Goal: Task Accomplishment & Management: Use online tool/utility

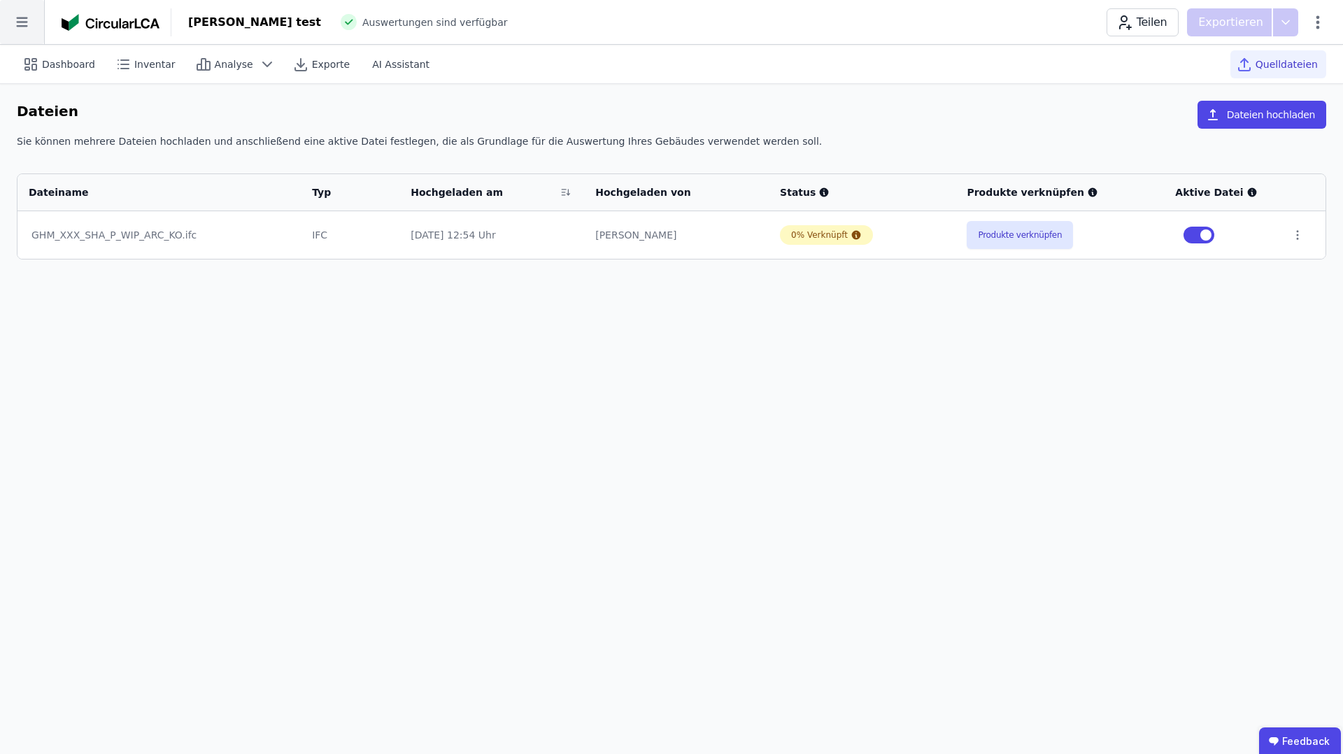
click at [23, 23] on icon at bounding box center [22, 22] width 44 height 44
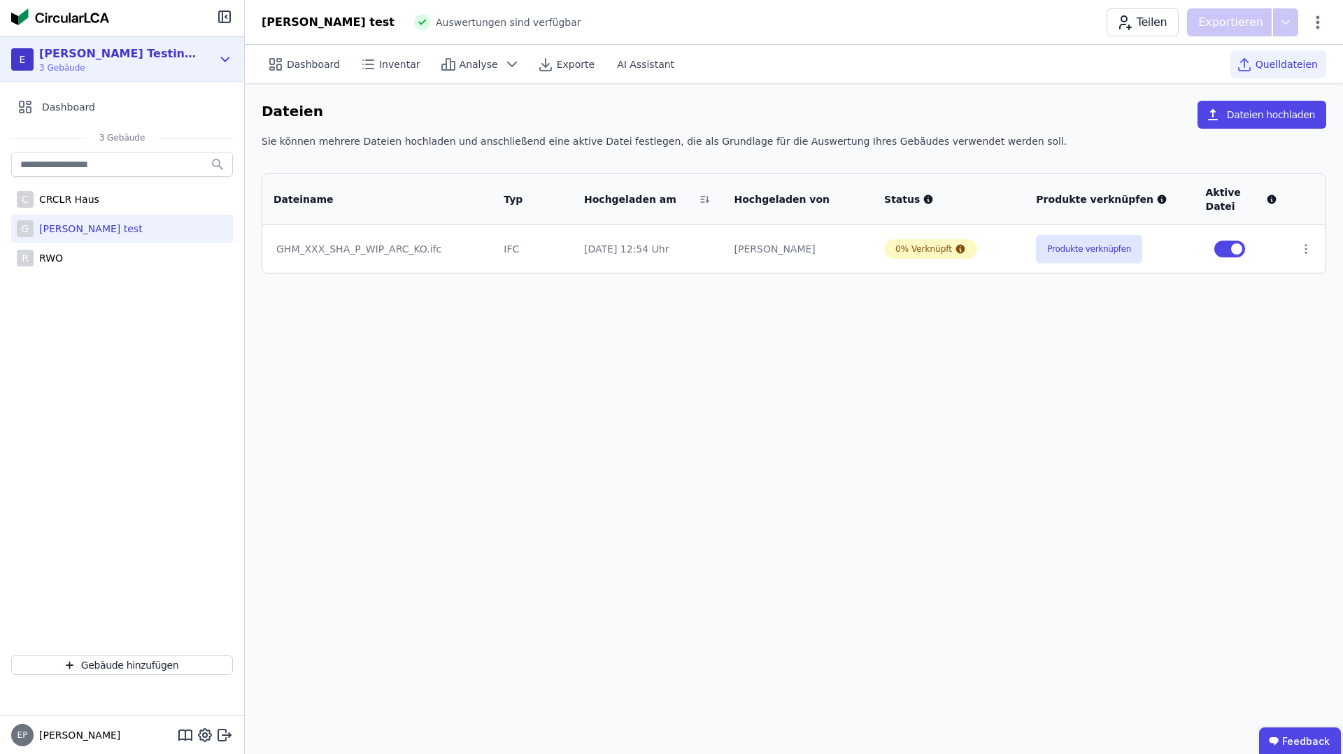
click at [150, 62] on div "E Elenas Testing World 3 Gebäude" at bounding box center [111, 59] width 201 height 28
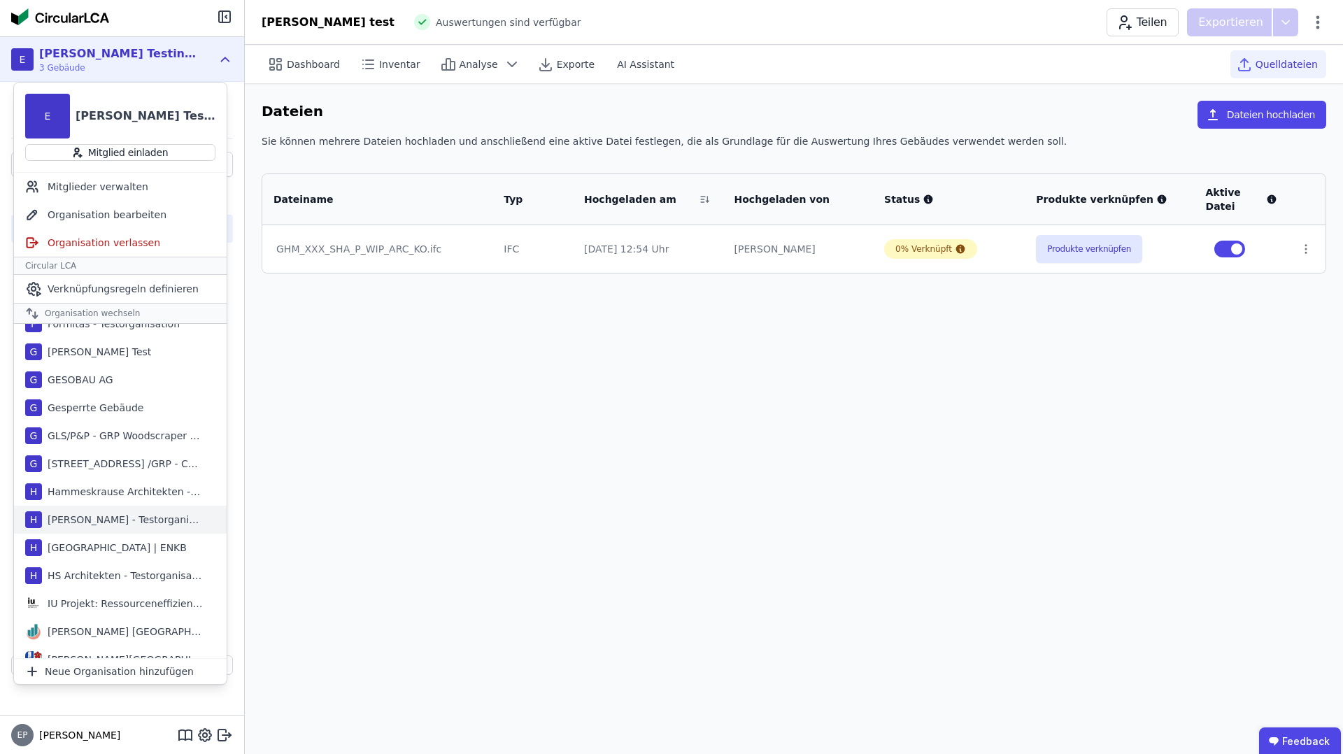
scroll to position [402, 0]
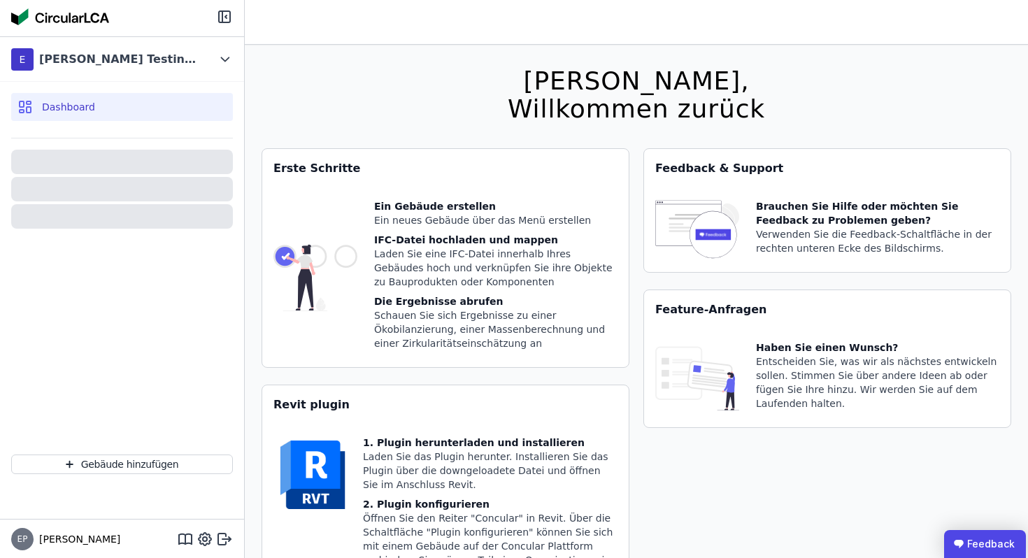
click at [988, 548] on ubdiv "Feedback" at bounding box center [985, 544] width 82 height 28
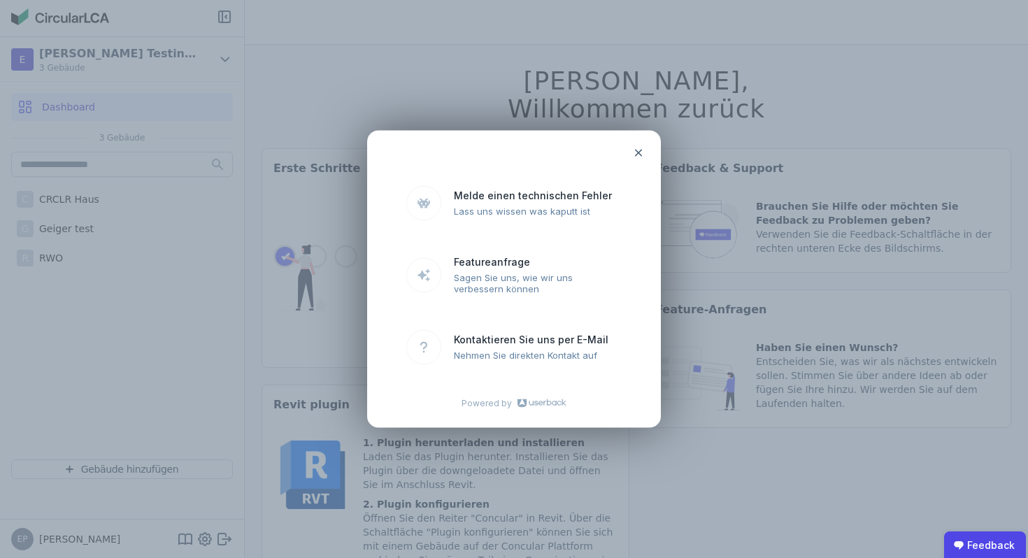
click at [638, 157] on icon at bounding box center [638, 153] width 11 height 11
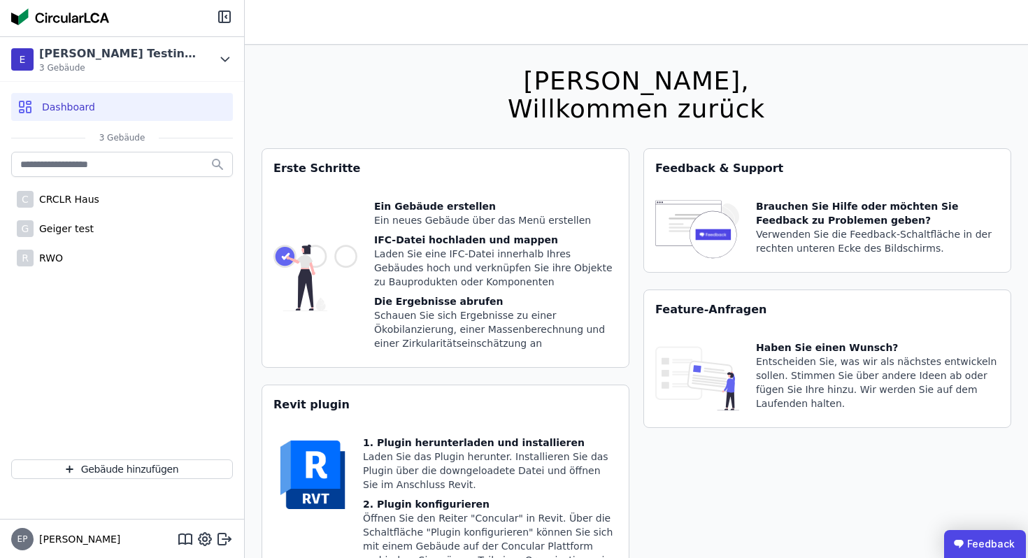
click at [979, 543] on ubdiv "Feedback" at bounding box center [985, 544] width 82 height 28
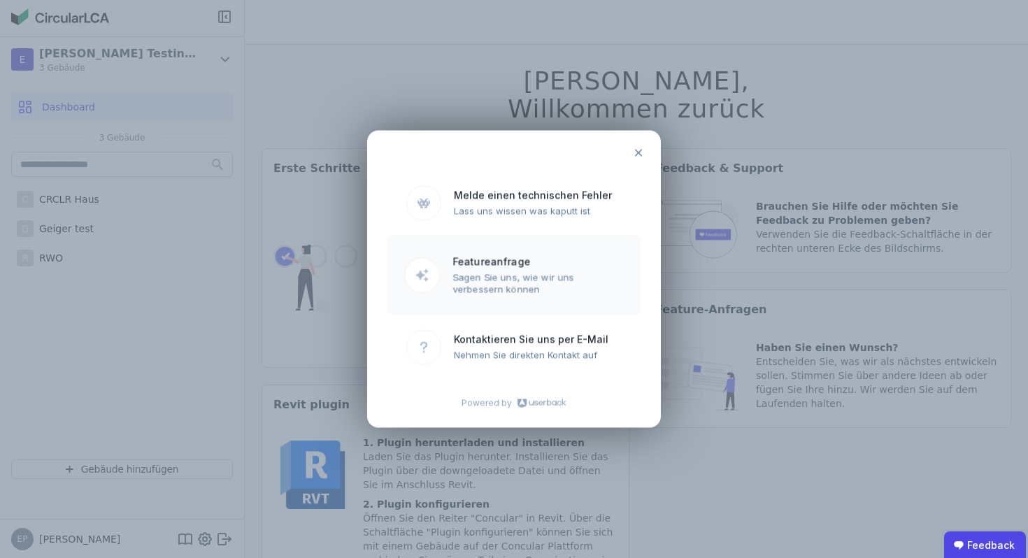
click at [506, 280] on ubdiv "Sagen Sie uns, wie wir uns verbessern können" at bounding box center [538, 282] width 171 height 23
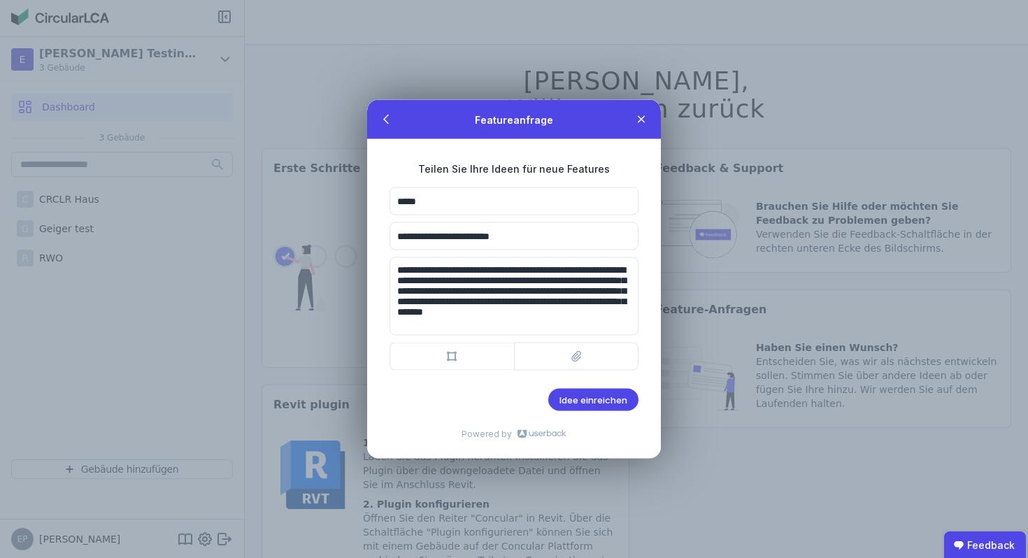
scroll to position [13, 0]
click at [601, 323] on textarea "**********" at bounding box center [514, 296] width 249 height 78
type textarea "**********"
click at [602, 399] on span "Idee einreichen" at bounding box center [594, 400] width 68 height 11
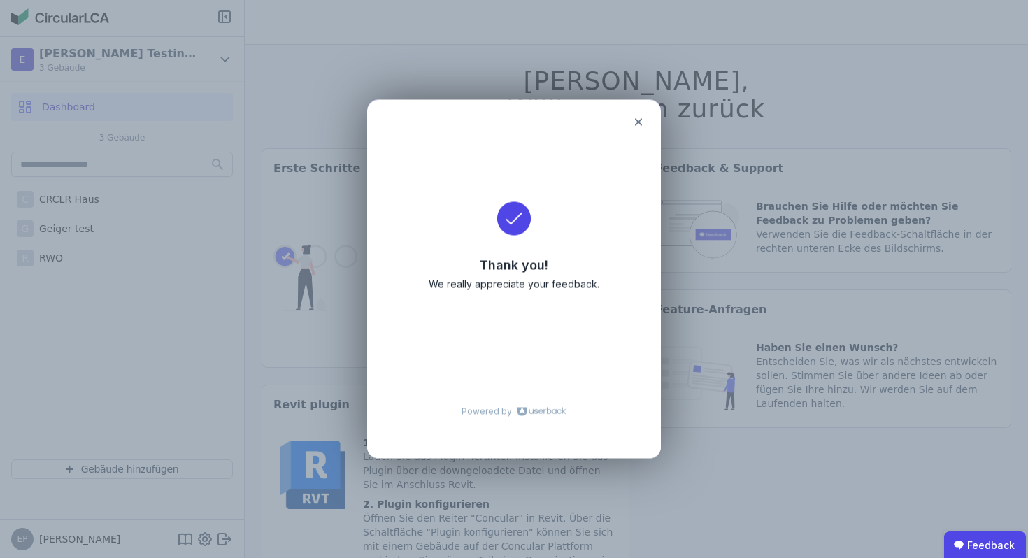
click at [642, 120] on icon at bounding box center [638, 122] width 11 height 11
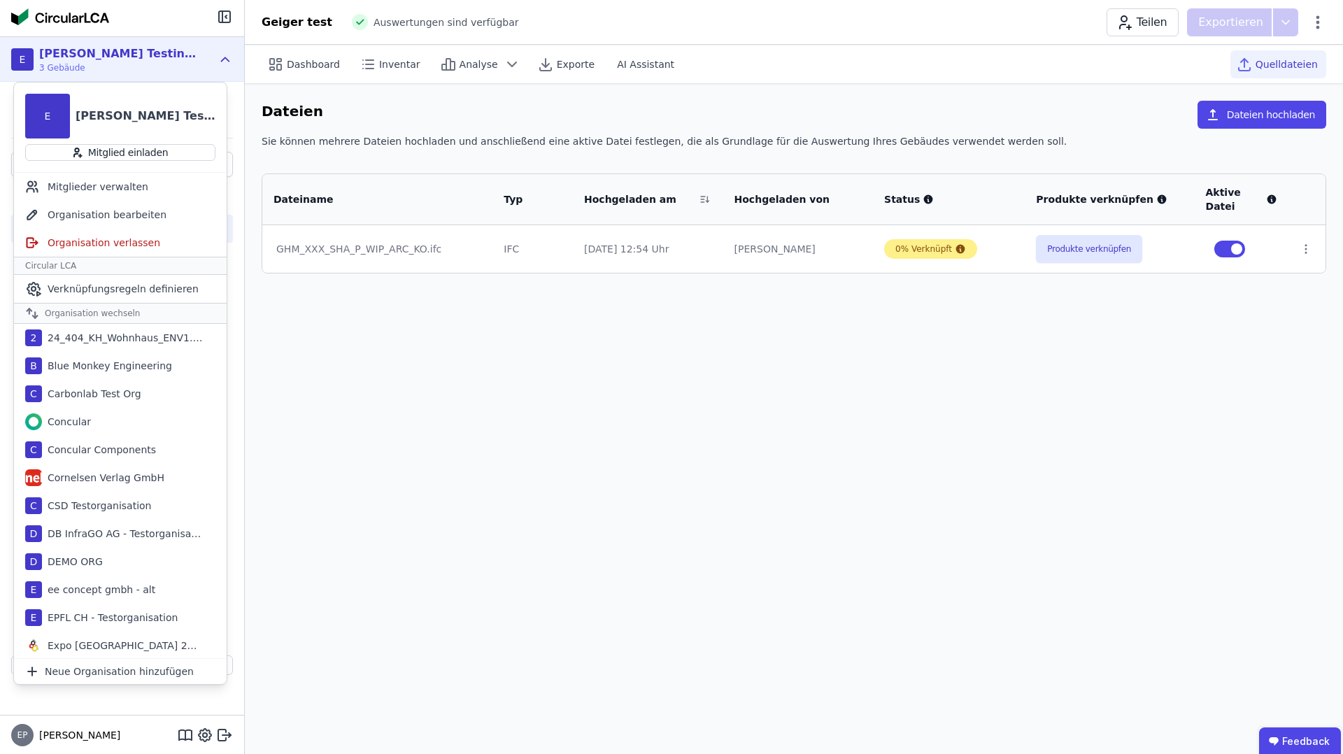
scroll to position [402, 0]
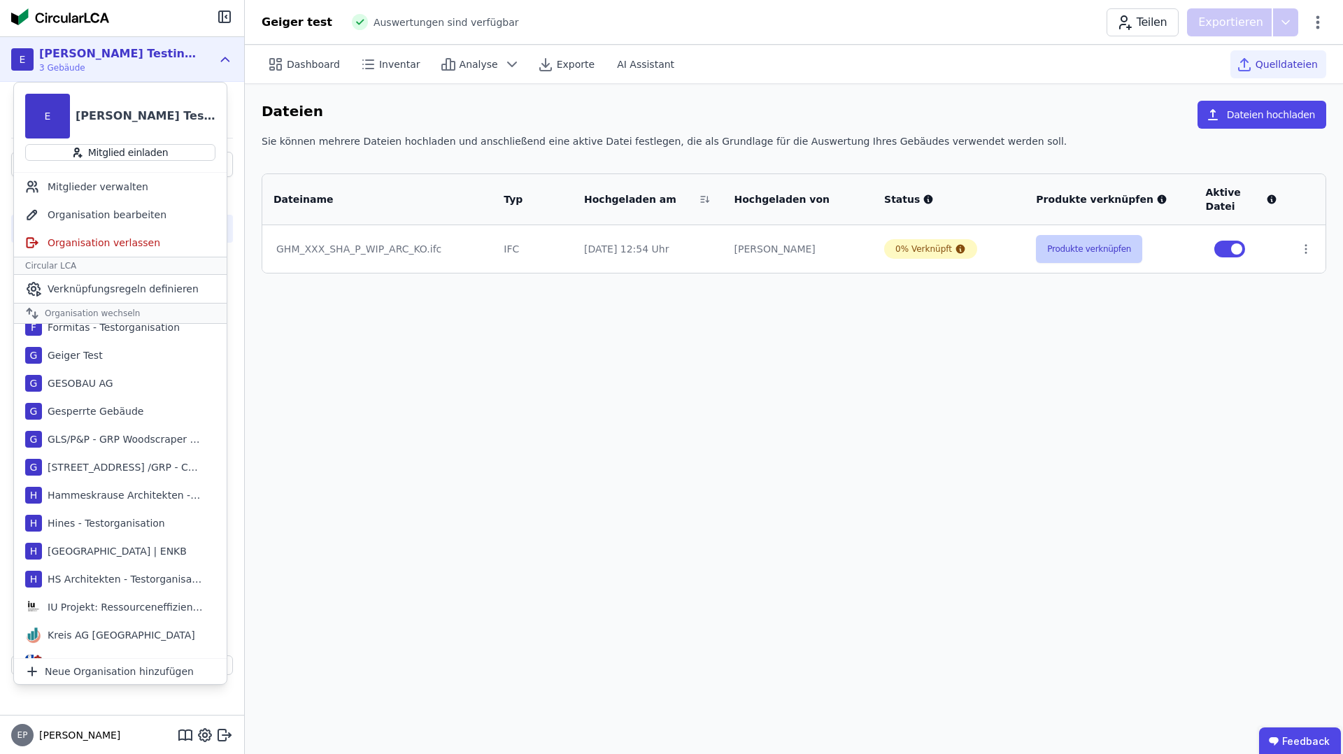
click at [1089, 243] on button "Produkte verknüpfen" at bounding box center [1089, 249] width 106 height 28
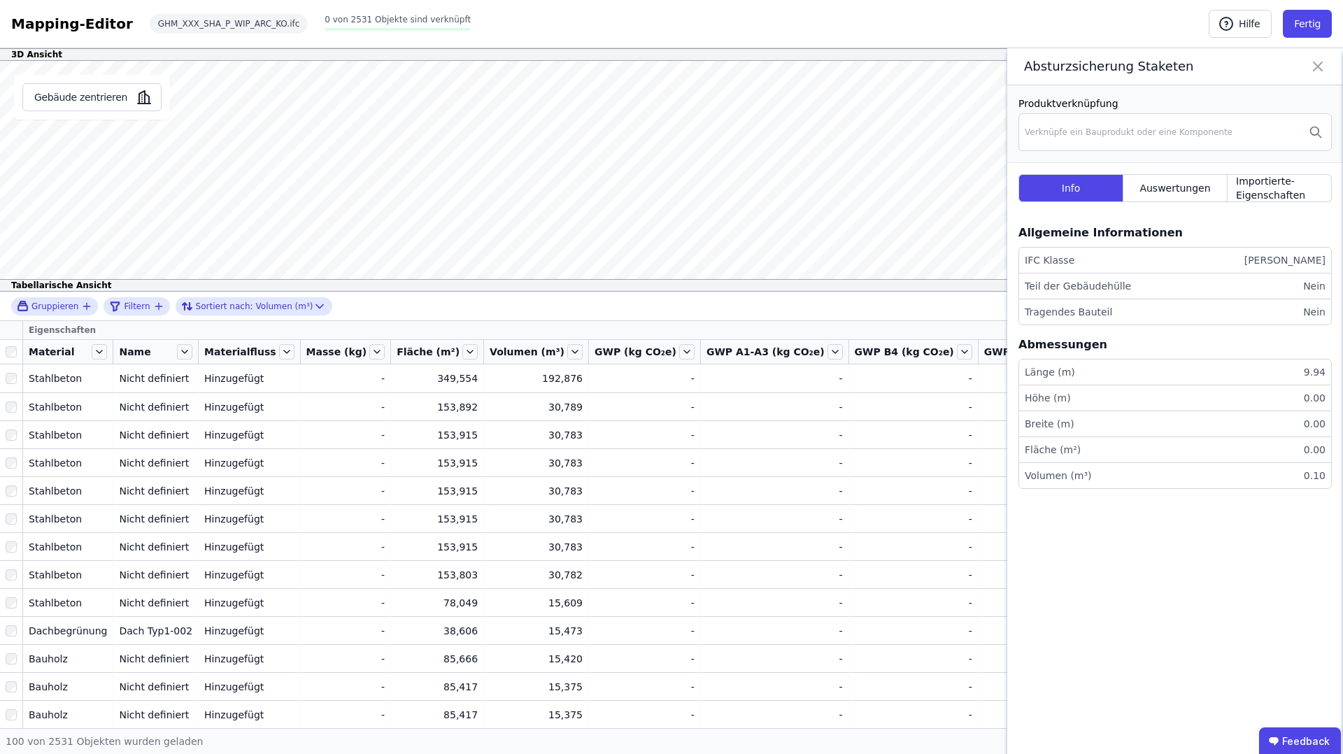
click at [1319, 65] on icon at bounding box center [1318, 67] width 17 height 20
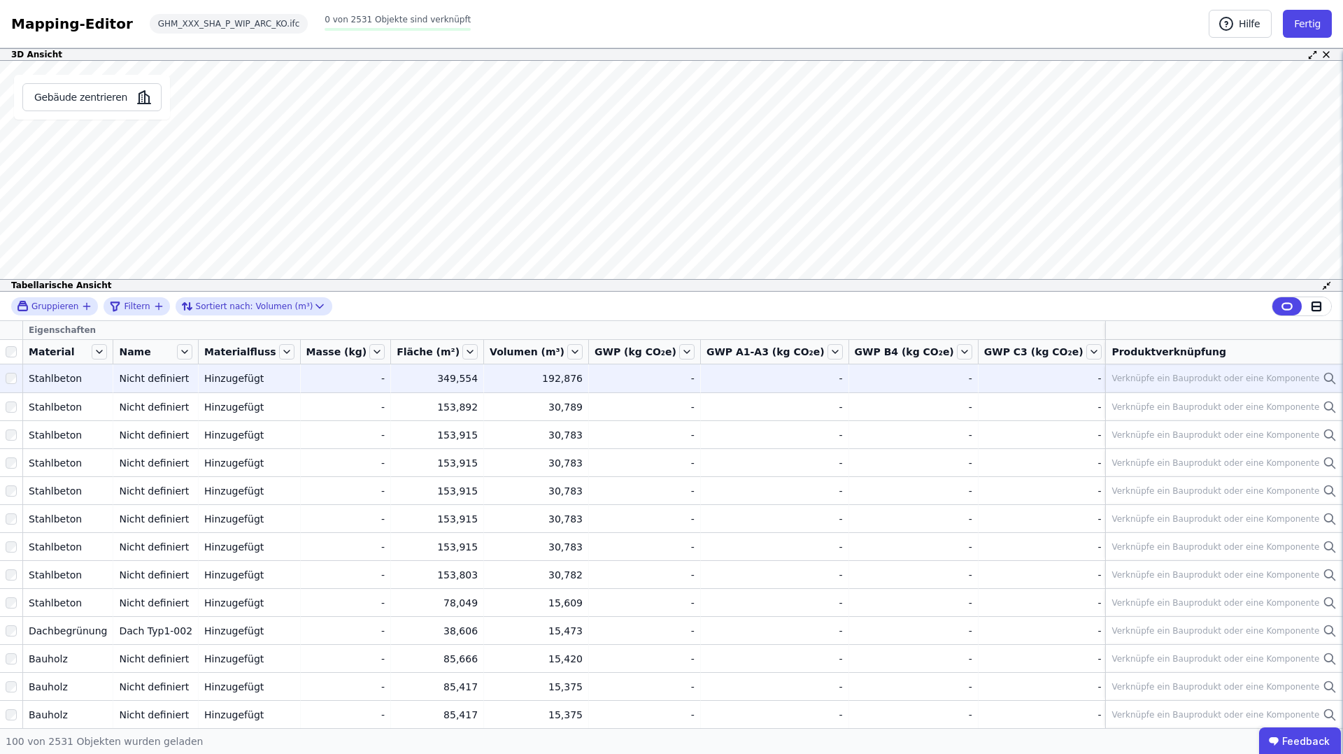
click at [1159, 377] on div "Verknüpfe ein Bauprodukt oder eine Komponente" at bounding box center [1216, 378] width 208 height 11
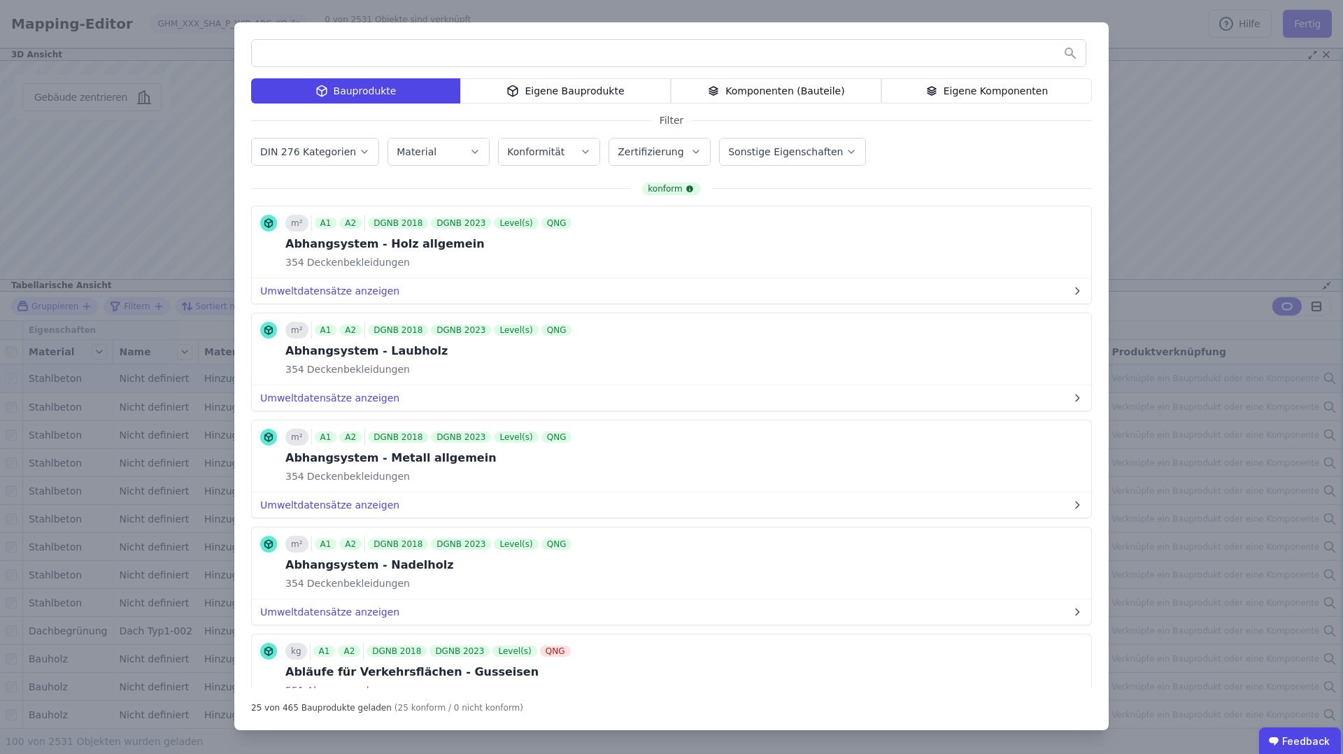
click at [487, 53] on input "text" at bounding box center [669, 53] width 834 height 25
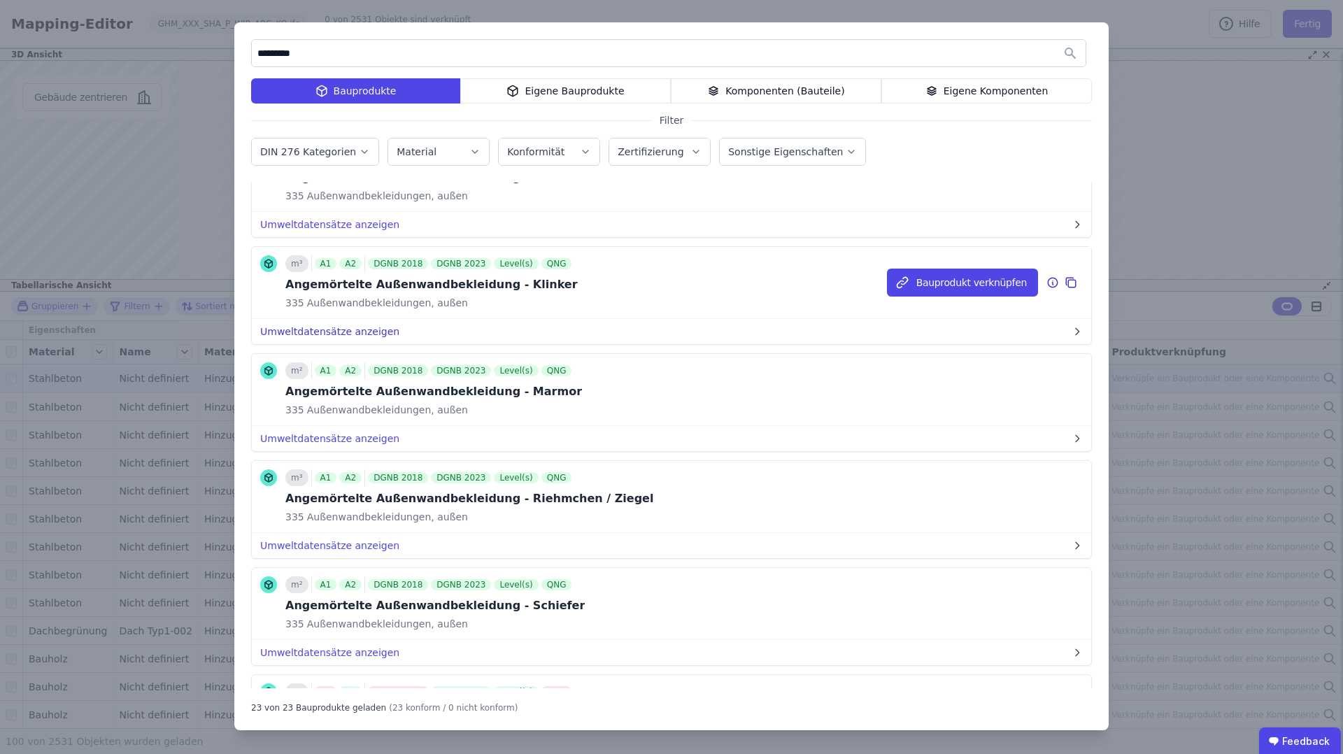
scroll to position [37, 0]
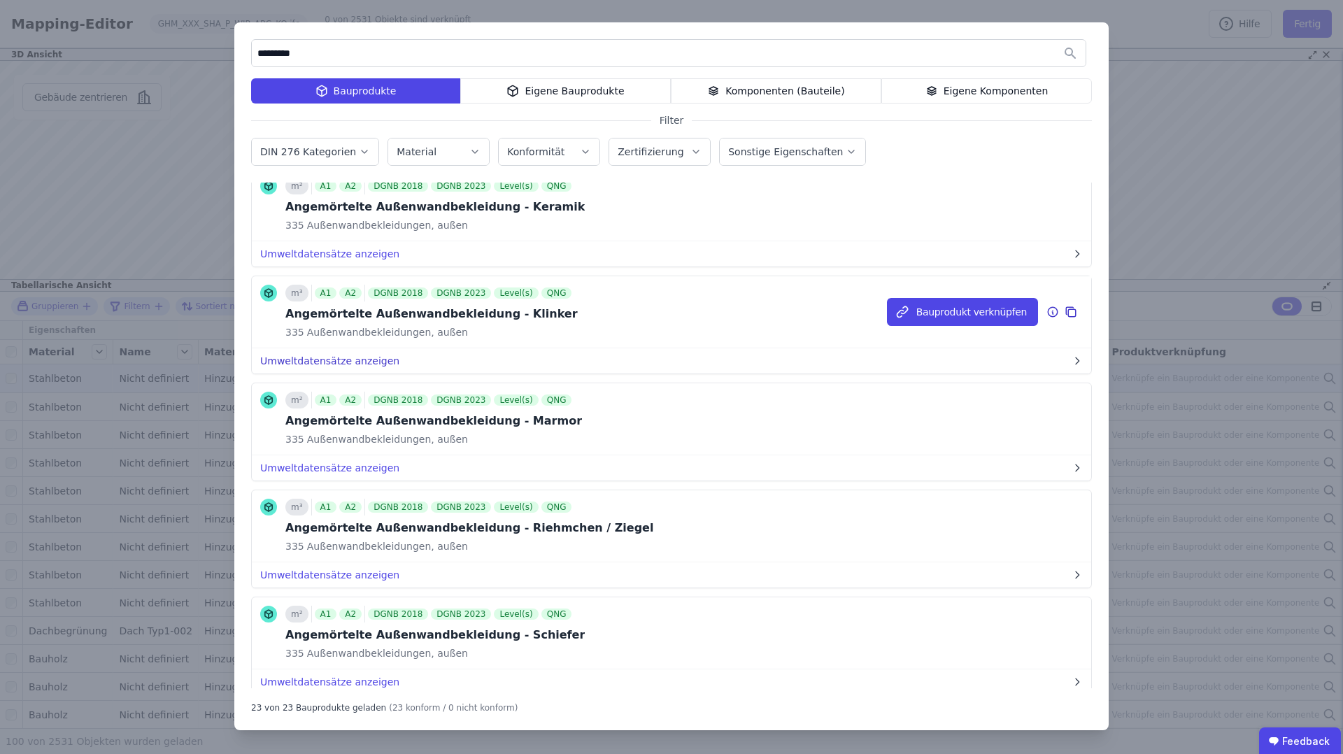
click at [351, 361] on button "Umweltdatensätze anzeigen" at bounding box center [672, 360] width 840 height 25
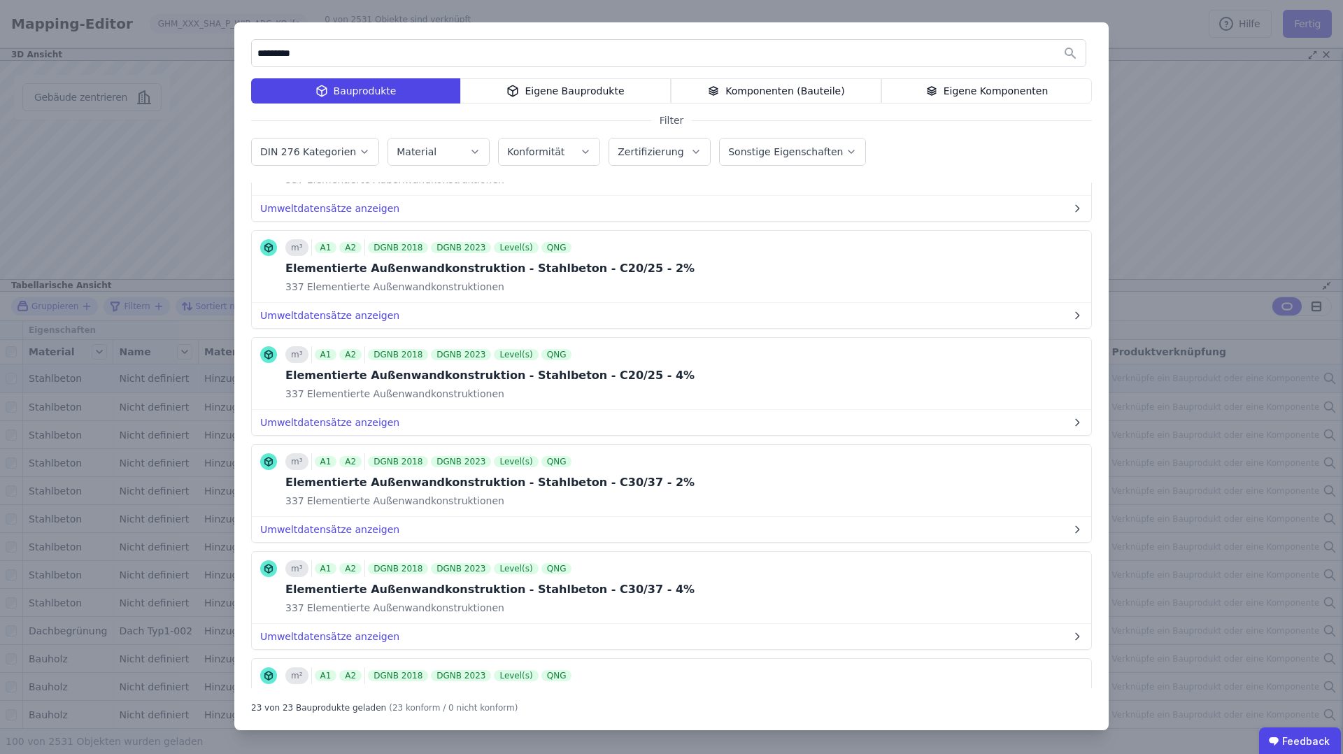
scroll to position [1345, 0]
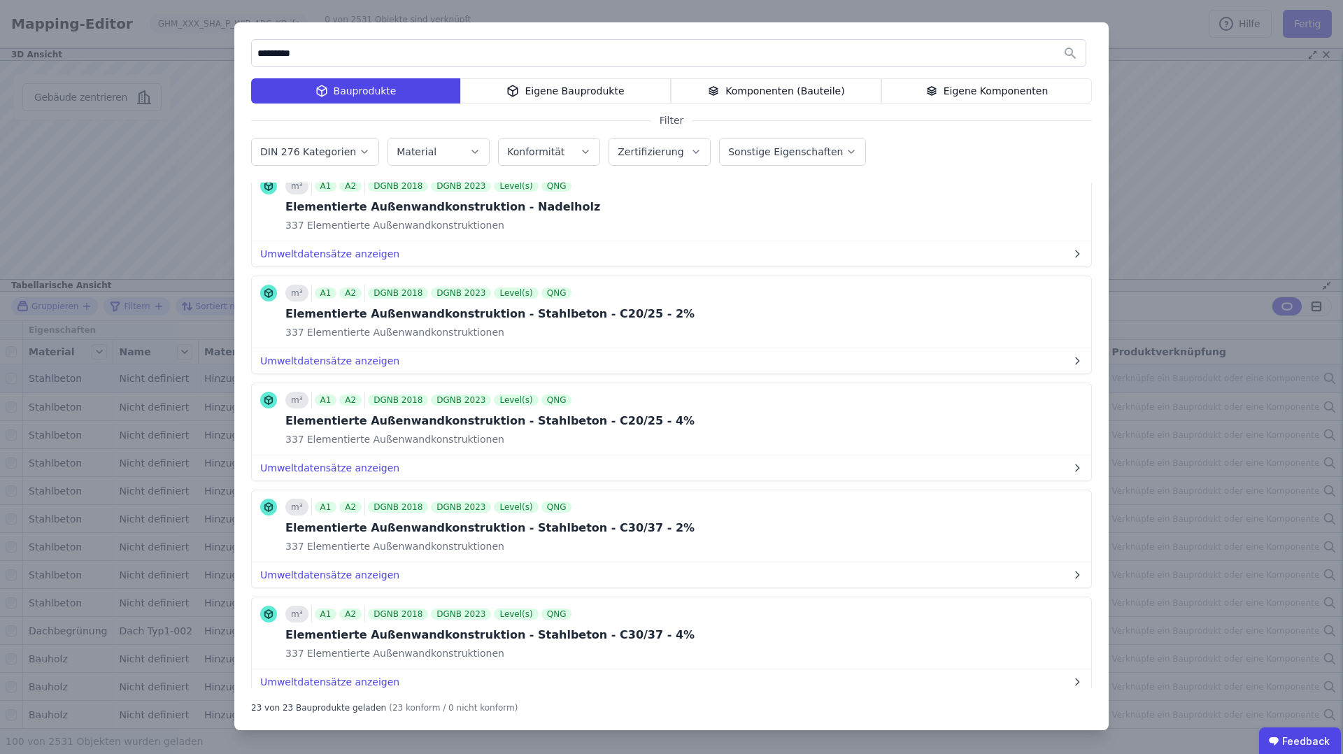
click at [368, 50] on input "*********" at bounding box center [669, 53] width 834 height 25
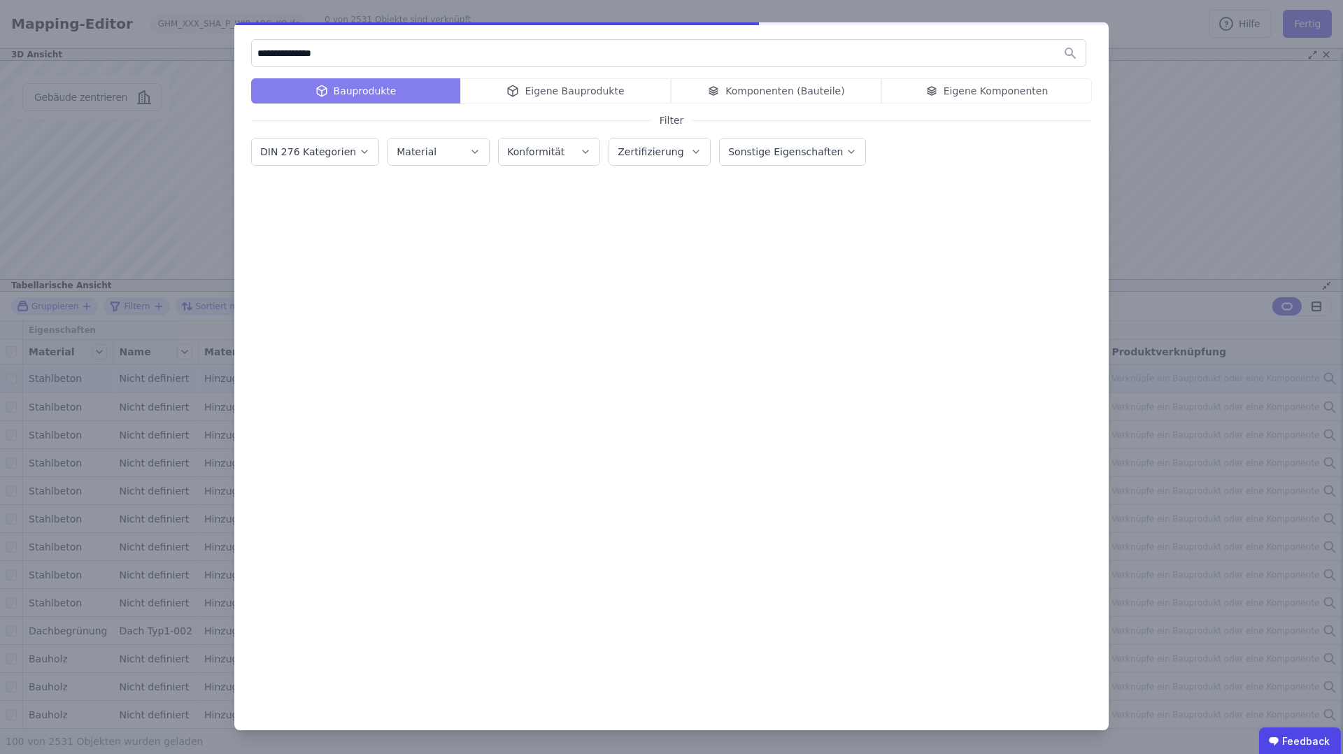
scroll to position [0, 0]
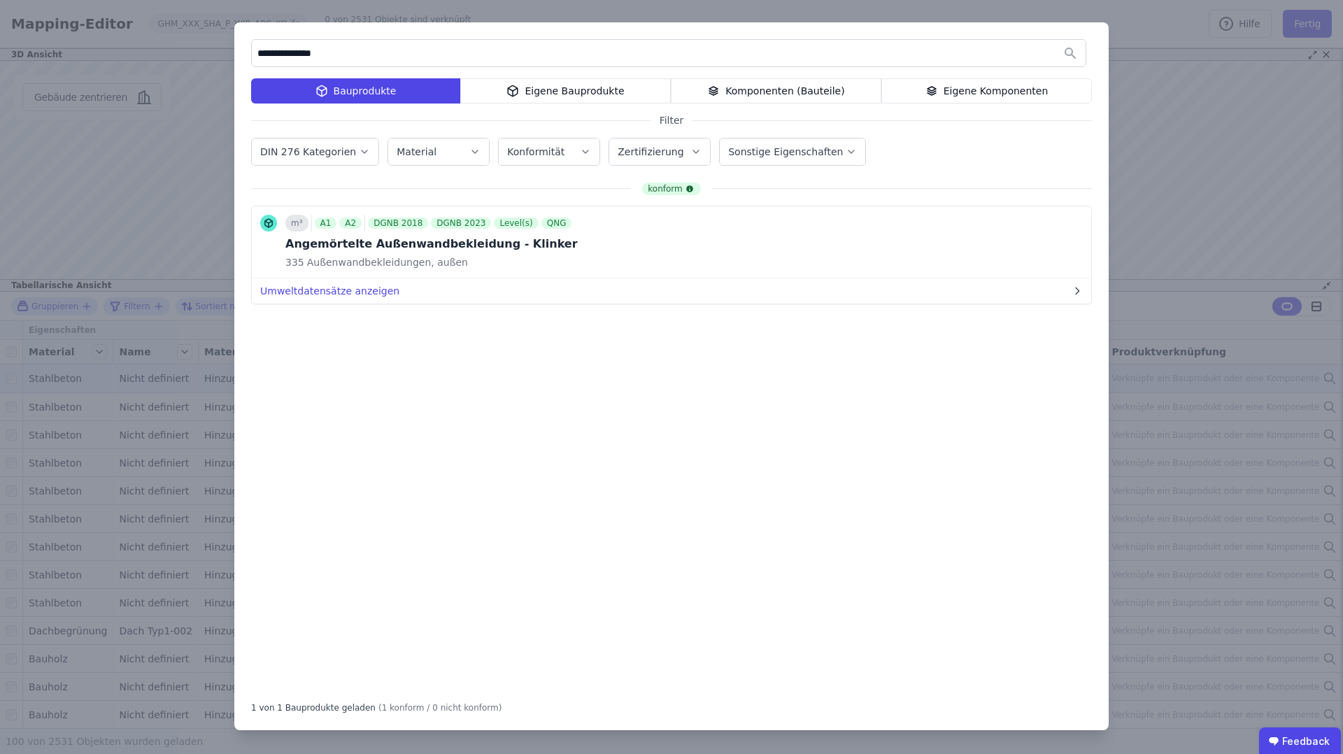
click at [281, 54] on input "**********" at bounding box center [669, 53] width 834 height 25
click at [728, 95] on div "Komponenten (Bauteile)" at bounding box center [776, 90] width 211 height 25
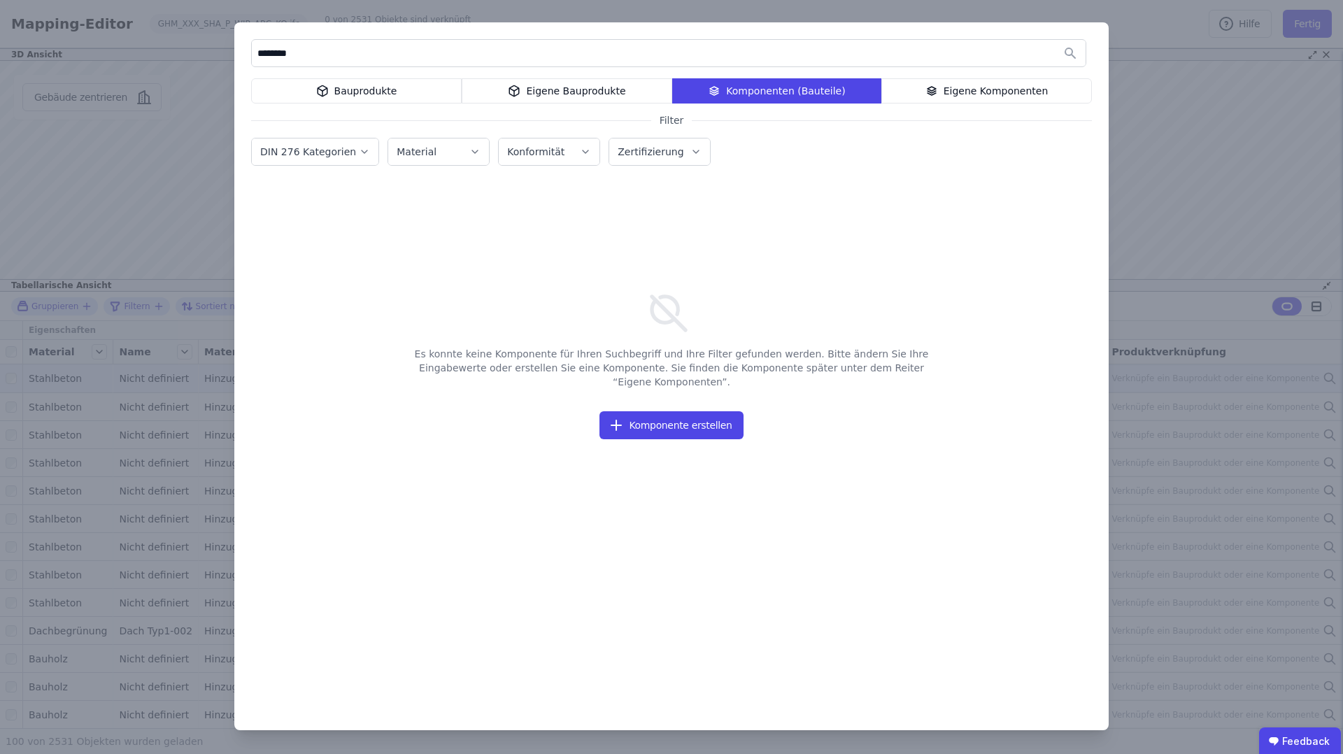
click at [374, 52] on input "********" at bounding box center [669, 53] width 834 height 25
type input "*"
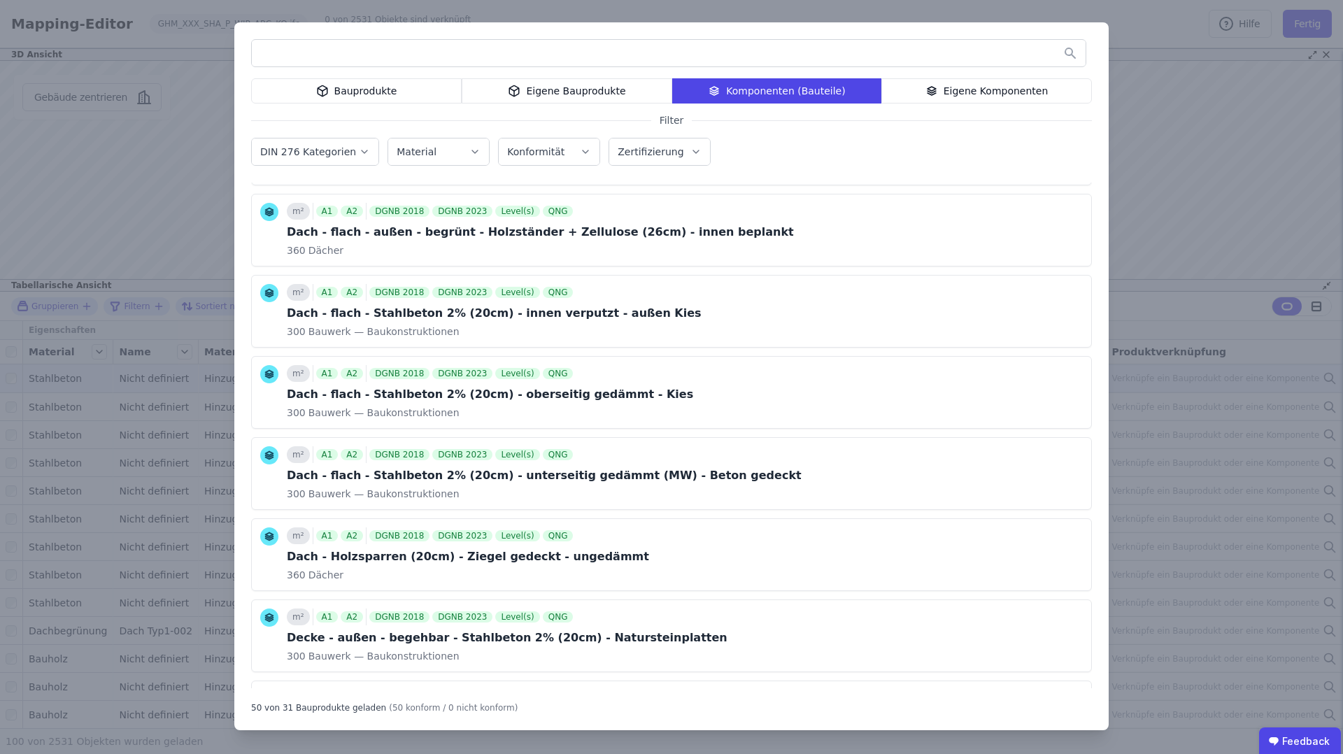
scroll to position [314, 0]
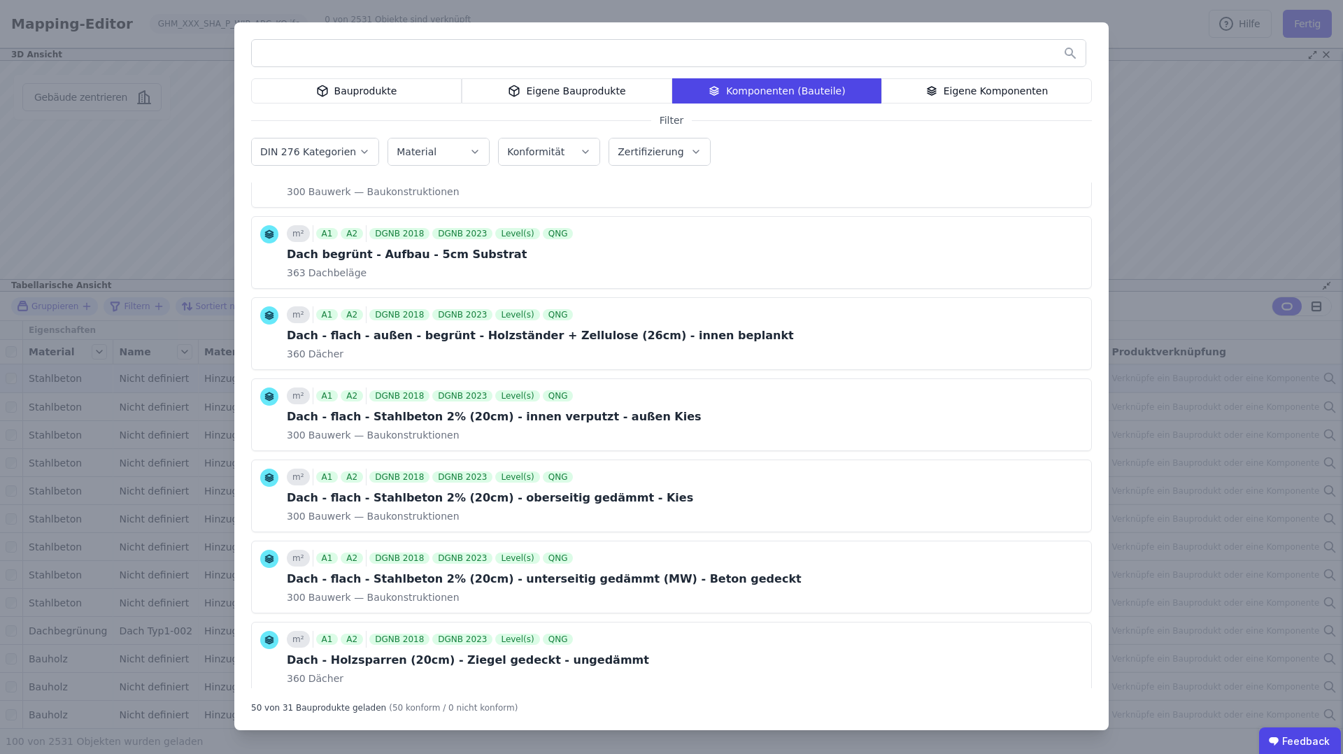
click at [335, 46] on input "text" at bounding box center [669, 53] width 834 height 25
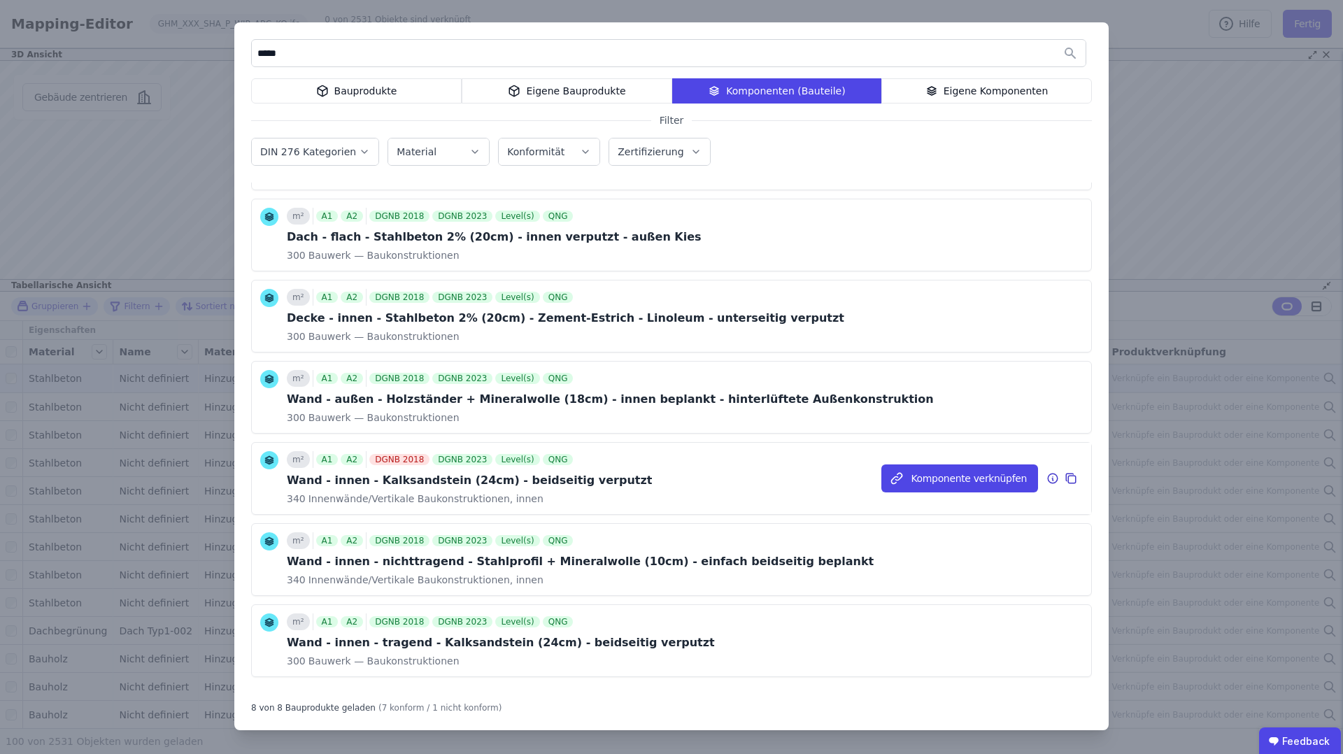
scroll to position [87, 0]
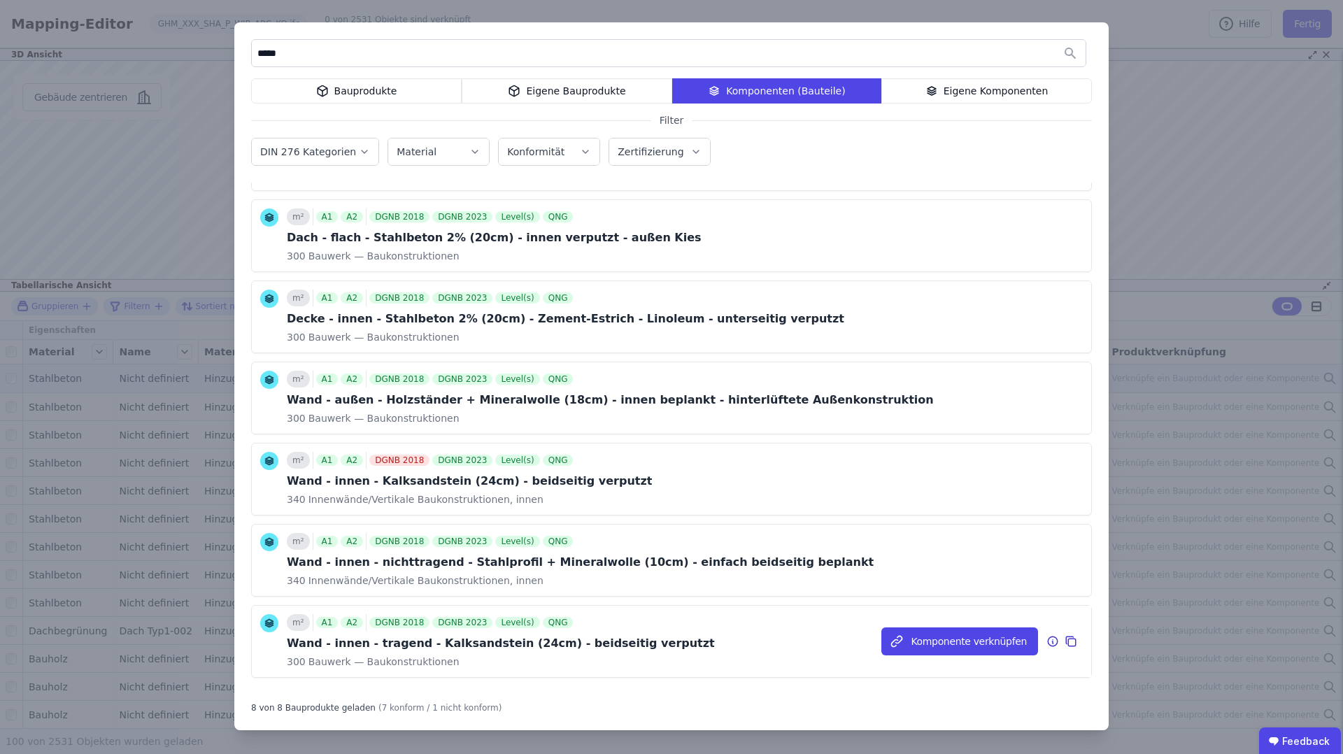
type input "*****"
drag, startPoint x: 658, startPoint y: 646, endPoint x: 290, endPoint y: 646, distance: 368.0
click at [290, 646] on div "m² A1 A2 DGNB 2018 DGNB 2023 Level(s) QNG Wand - innen - tragend - Kalksandstei…" at bounding box center [672, 641] width 840 height 71
copy div "Wand - innen - tragend - Kalksandstein (24cm) - beidseitig verputzt"
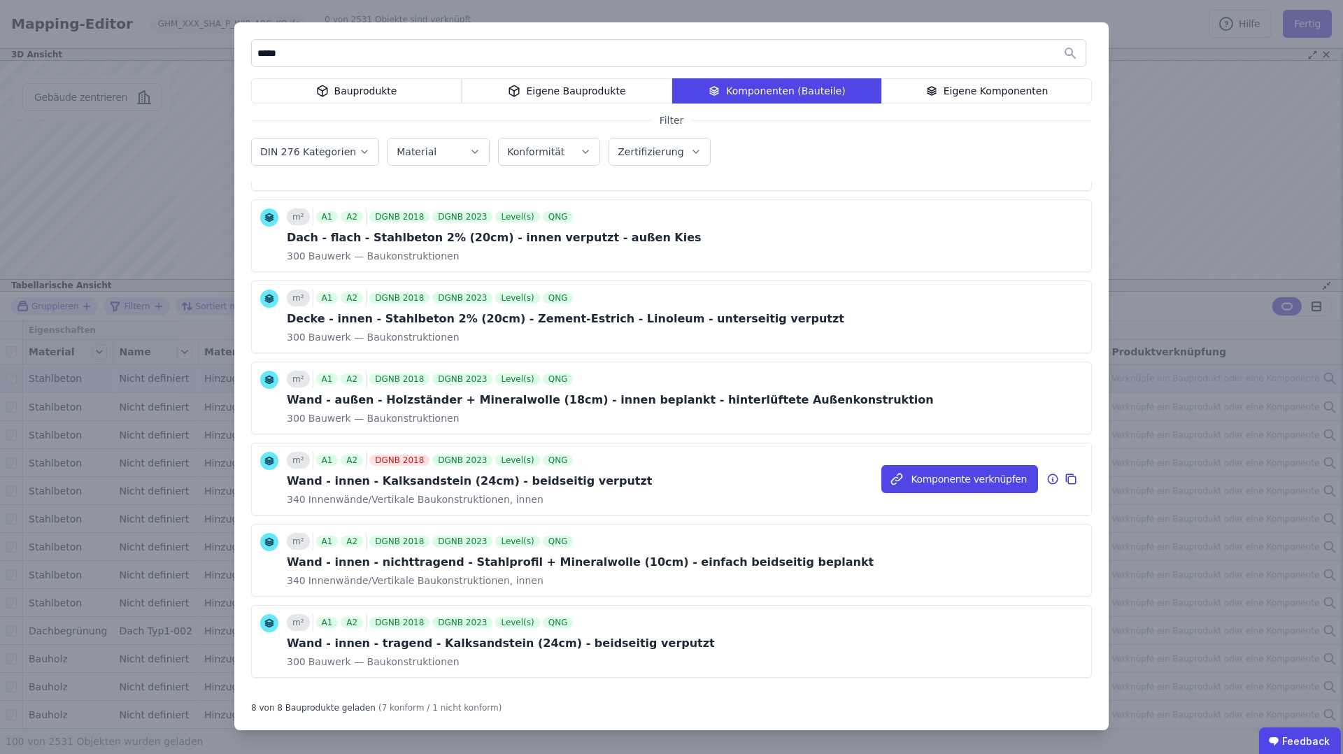
click at [509, 480] on div "Wand - innen - Kalksandstein (24cm) - beidseitig verputzt" at bounding box center [469, 481] width 365 height 17
drag, startPoint x: 599, startPoint y: 480, endPoint x: 287, endPoint y: 479, distance: 312.0
click at [287, 479] on div "m² A1 A2 DGNB 2018 DGNB 2023 Level(s) QNG Wand - innen - Kalksandstein (24cm) -…" at bounding box center [672, 479] width 840 height 71
copy div "Wand - innen - Kalksandstein (24cm) - beidseitig verputzt"
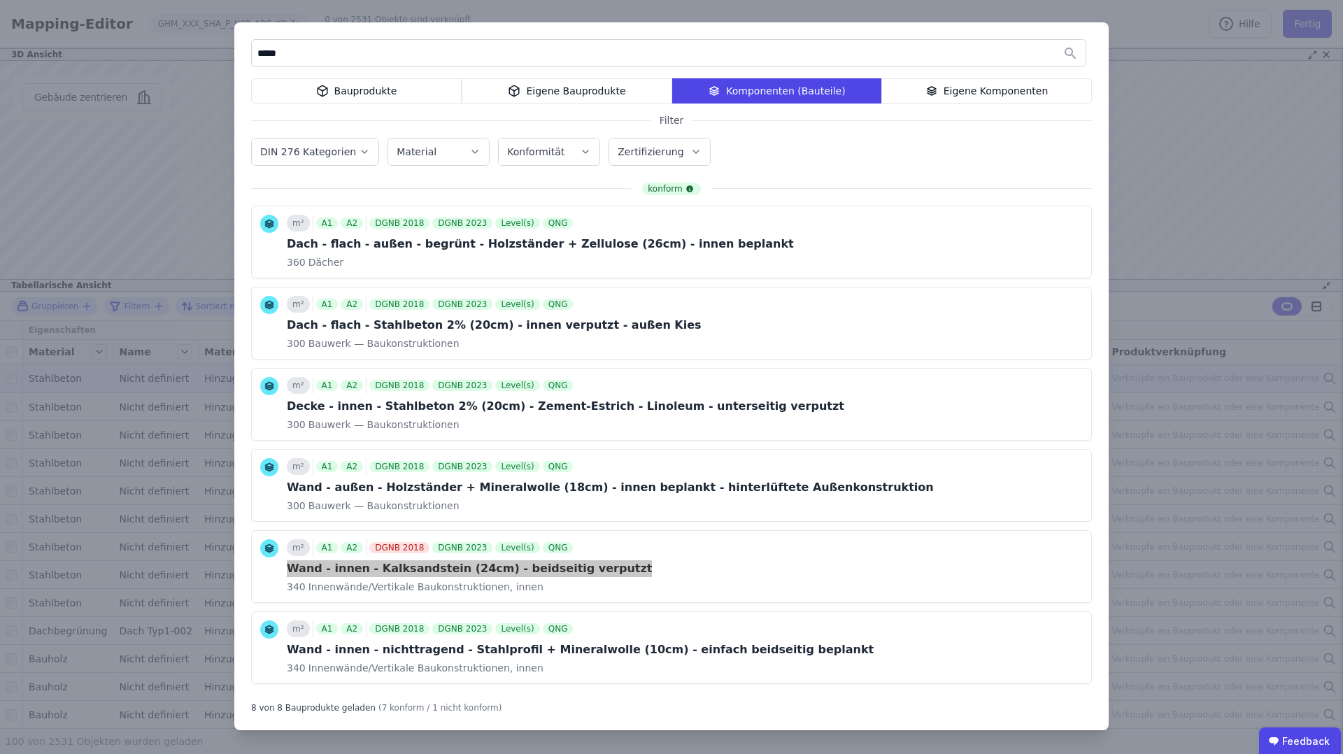
scroll to position [212, 0]
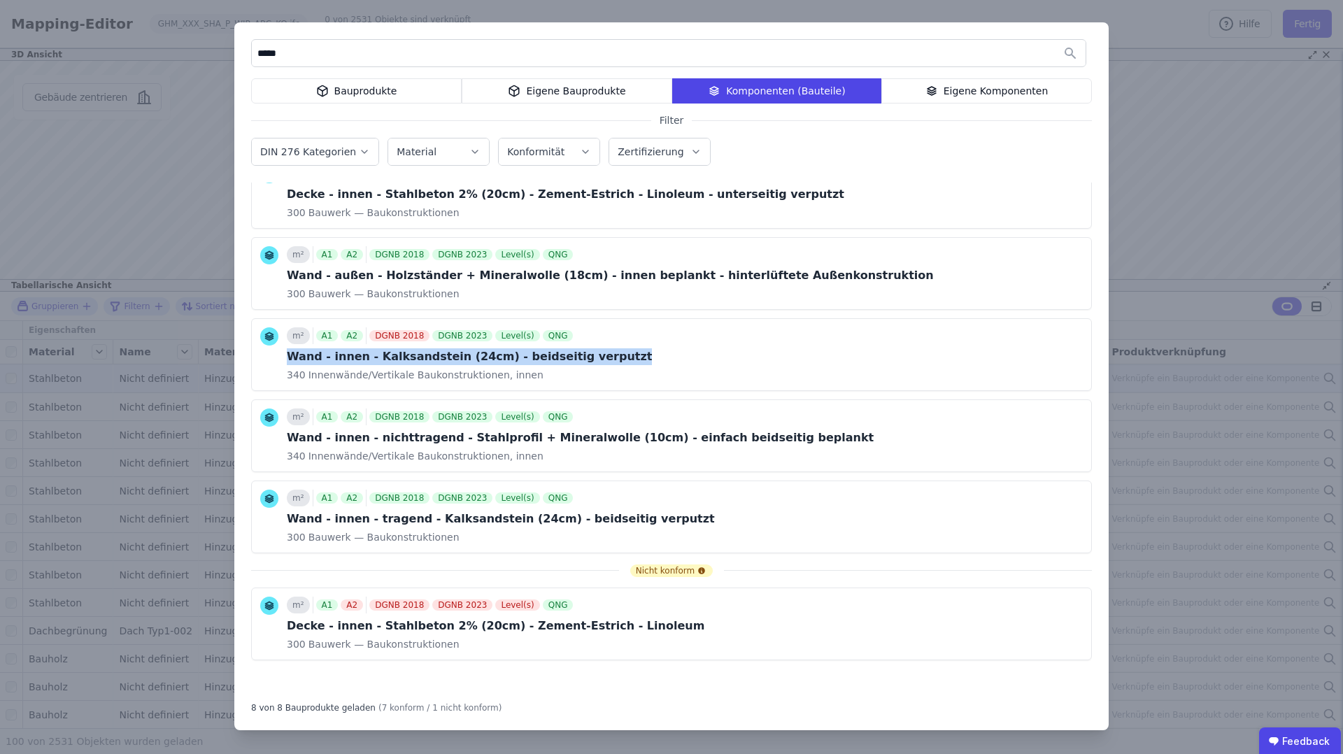
click at [293, 47] on input "*****" at bounding box center [669, 53] width 834 height 25
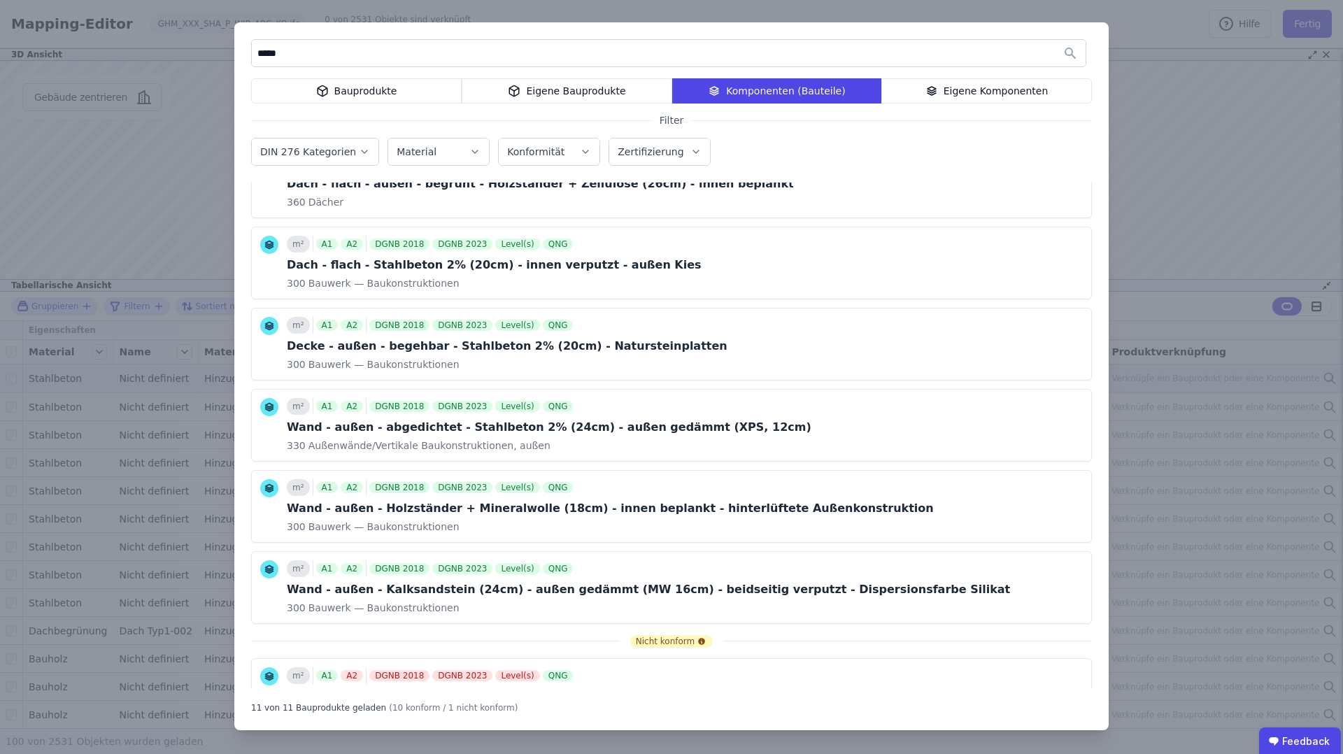
scroll to position [455, 0]
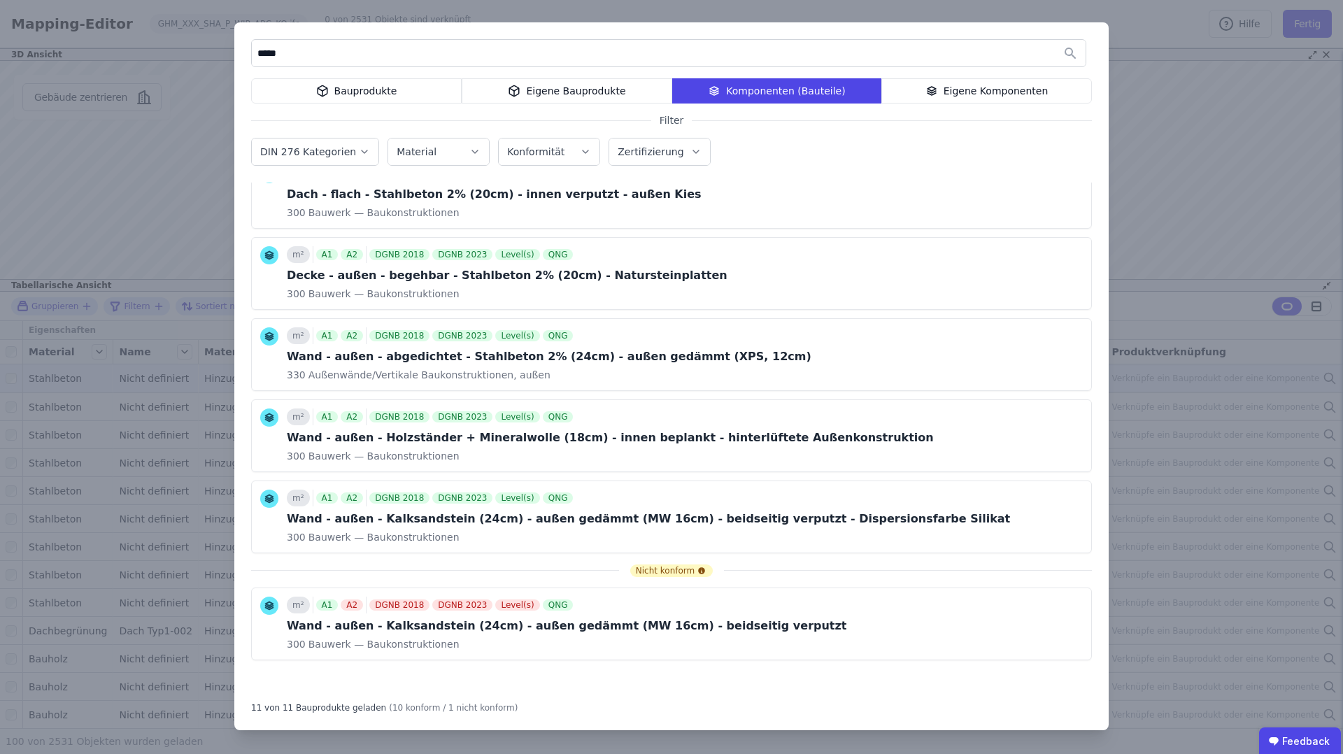
type input "*****"
click at [394, 93] on div "Bauprodukte" at bounding box center [356, 90] width 211 height 25
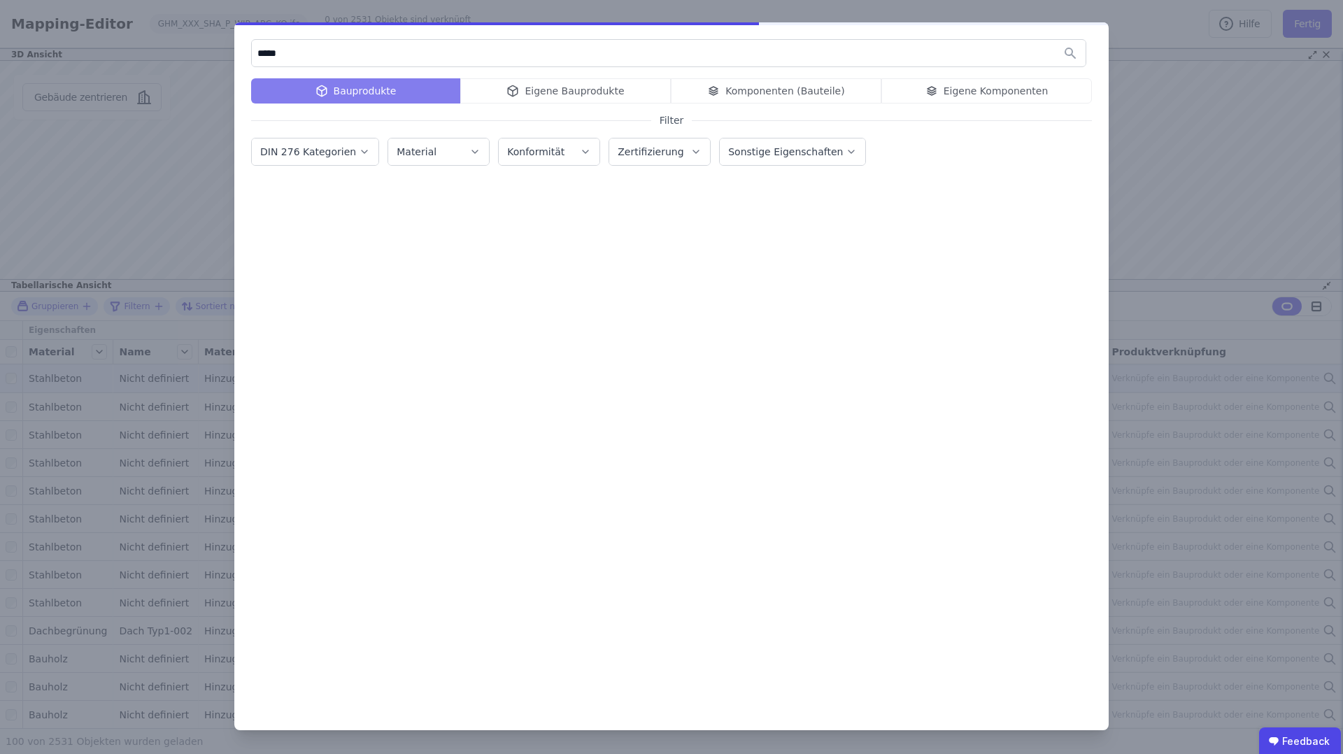
click at [355, 54] on input "*****" at bounding box center [669, 53] width 834 height 25
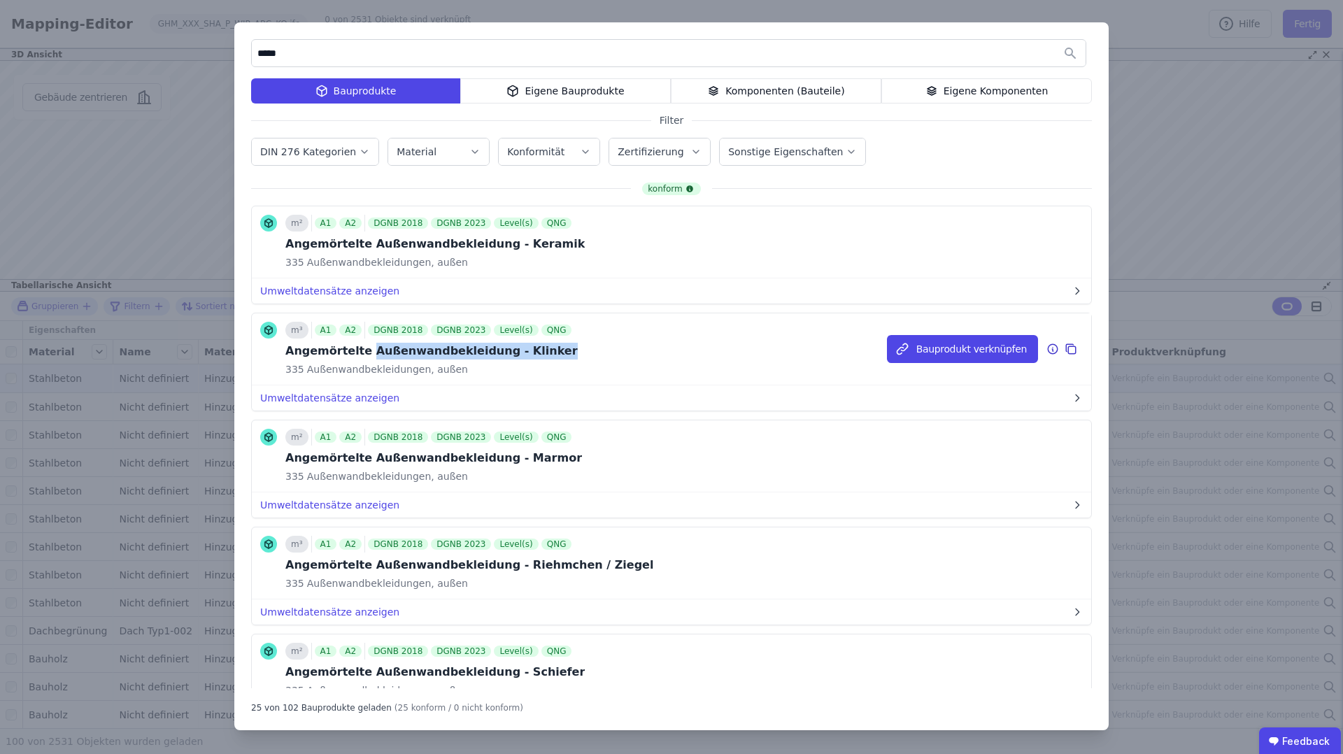
drag, startPoint x: 539, startPoint y: 348, endPoint x: 362, endPoint y: 355, distance: 177.1
click at [362, 355] on div "Angemörtelte Außenwandbekleidung - Klinker" at bounding box center [431, 351] width 292 height 17
copy div "Außenwandbekleidung - Klinker"
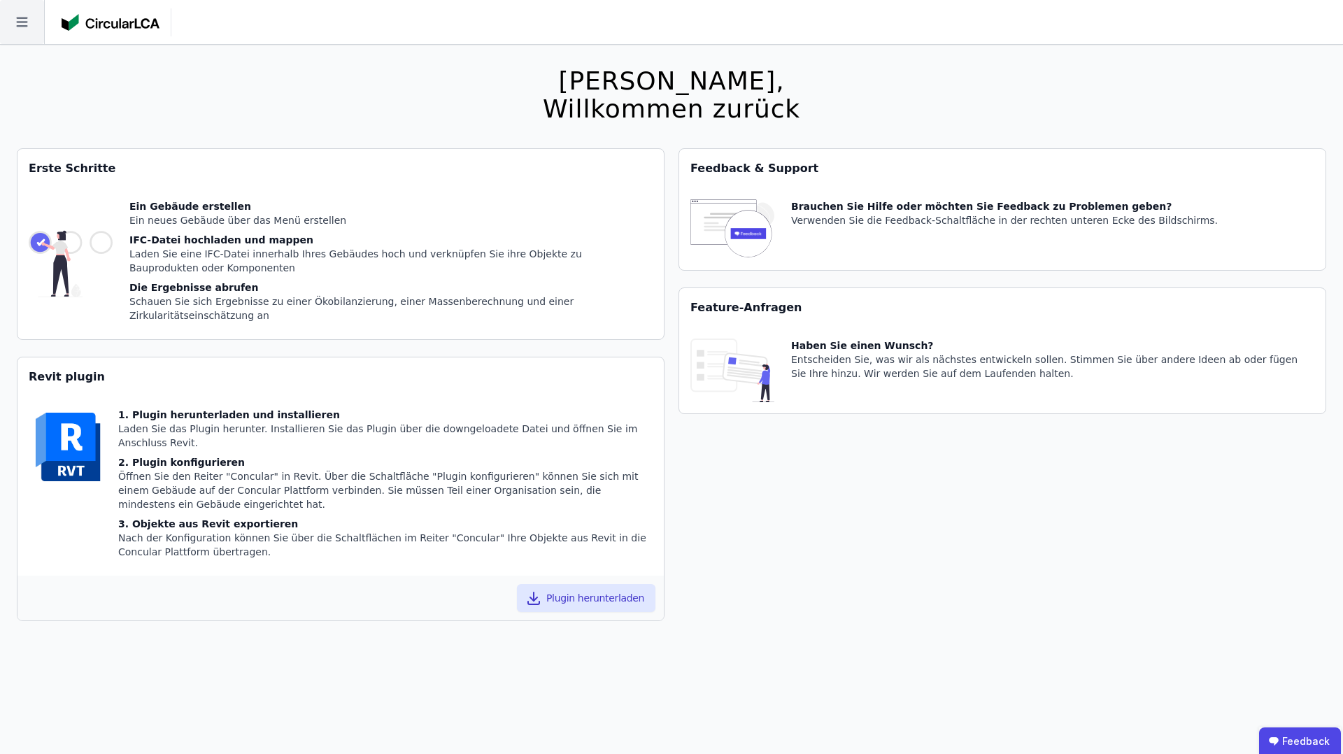
click at [16, 27] on icon at bounding box center [21, 22] width 11 height 10
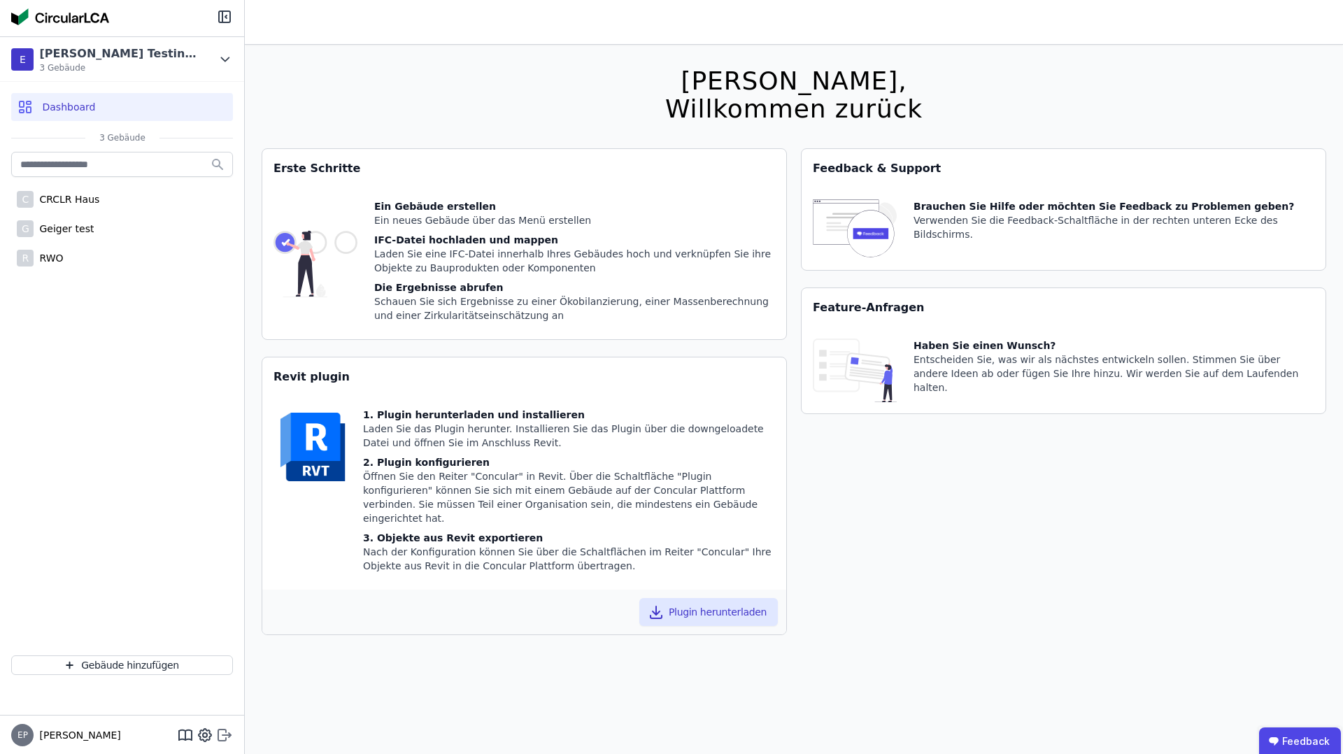
click at [222, 737] on icon at bounding box center [224, 735] width 17 height 17
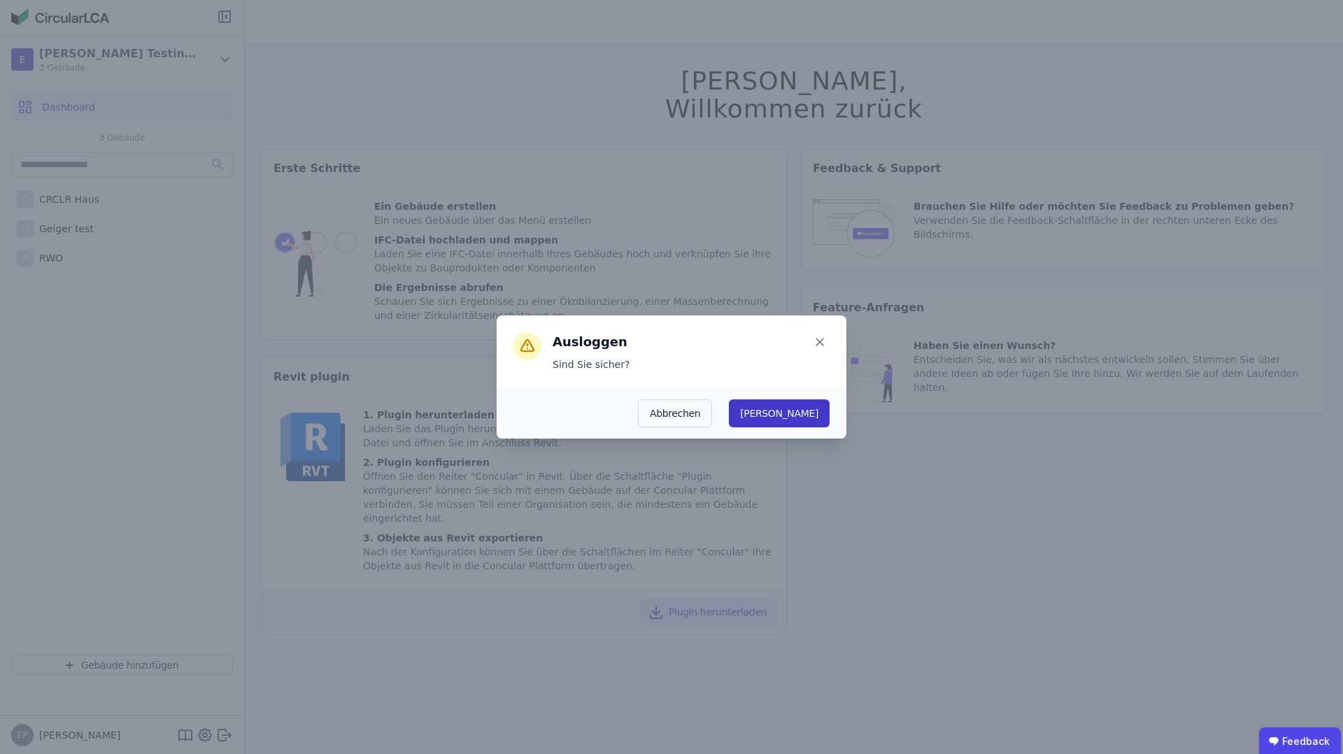
click at [820, 418] on button "[PERSON_NAME]" at bounding box center [779, 413] width 101 height 28
